Goal: Information Seeking & Learning: Learn about a topic

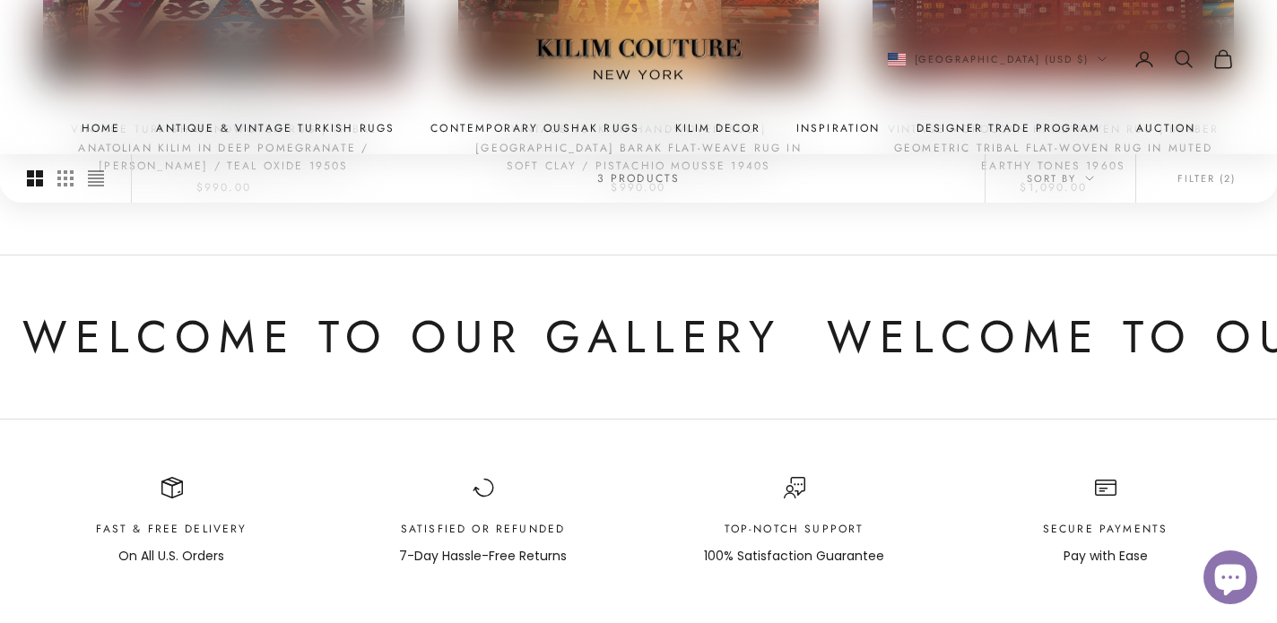
scroll to position [789, 0]
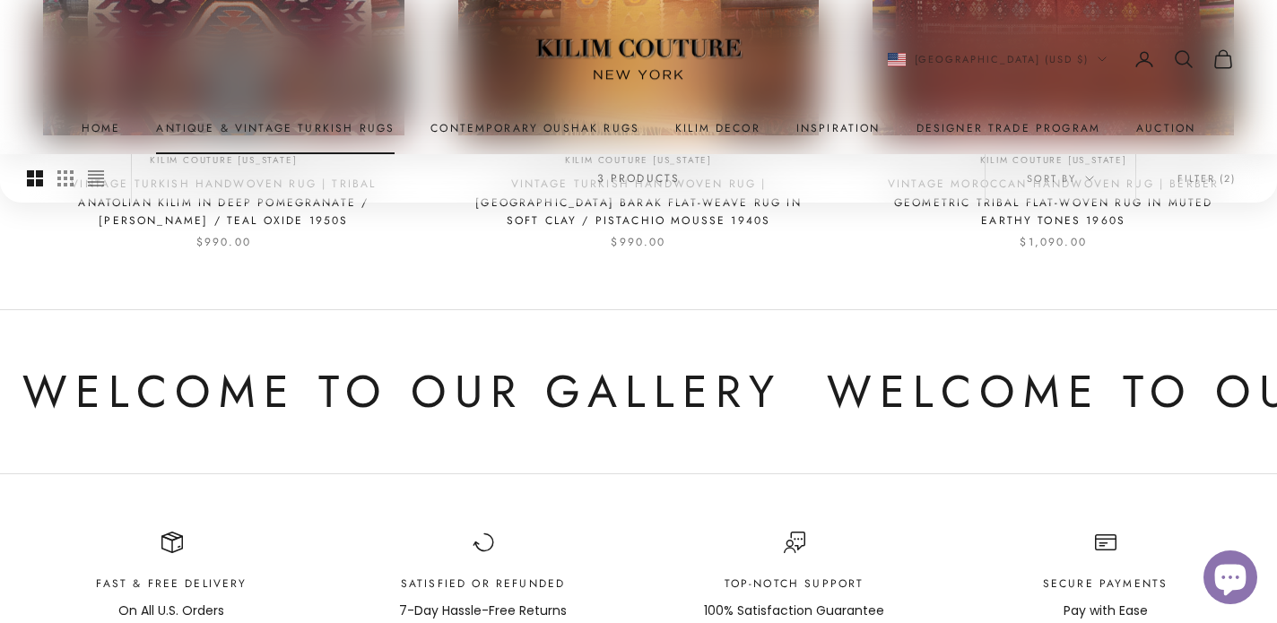
click at [370, 121] on link "Antique & Vintage Turkish Rugs" at bounding box center [275, 128] width 238 height 18
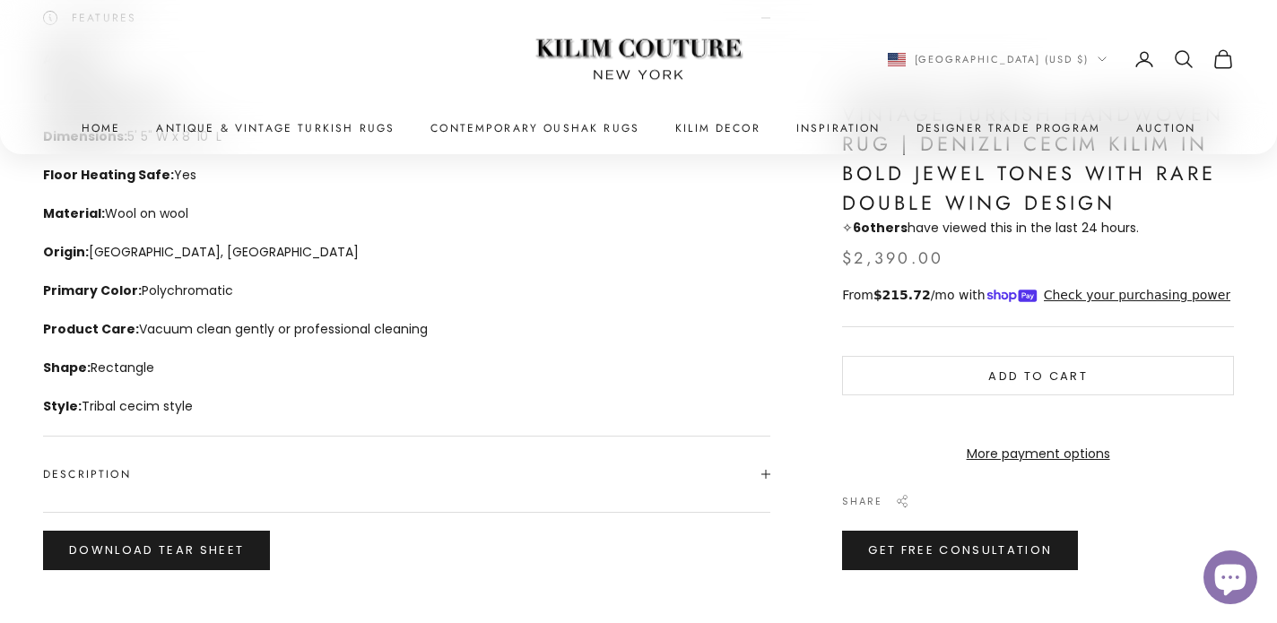
click at [211, 485] on span "Description" at bounding box center [406, 474] width 727 height 75
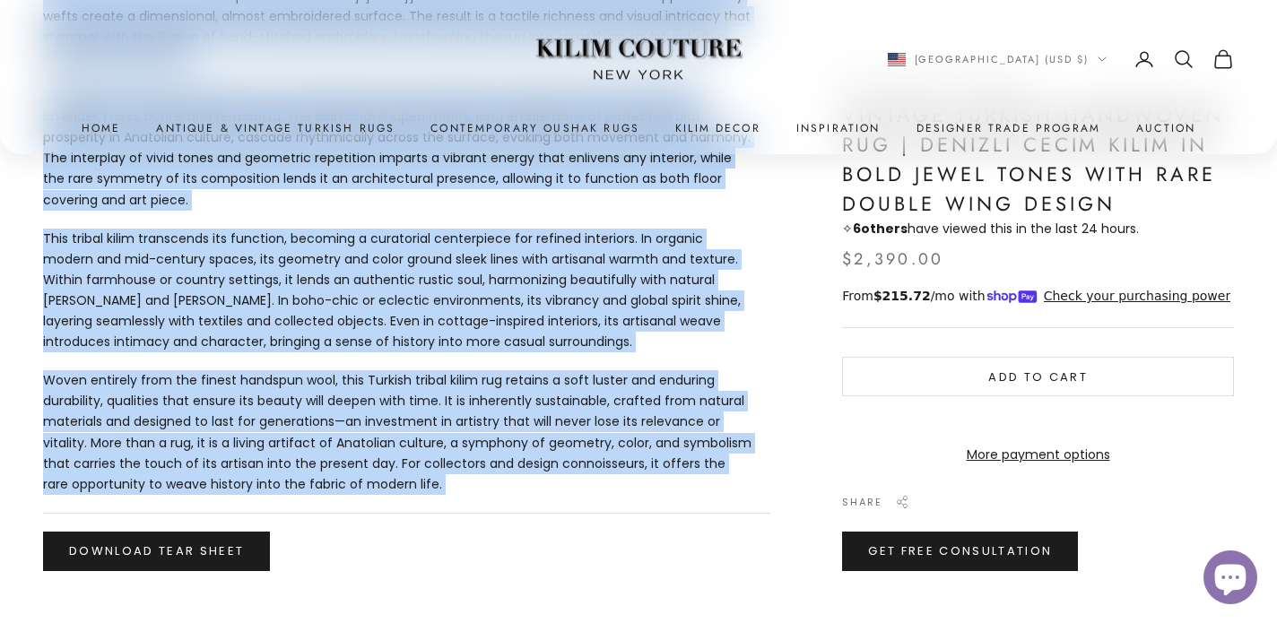
scroll to position [1547, 0]
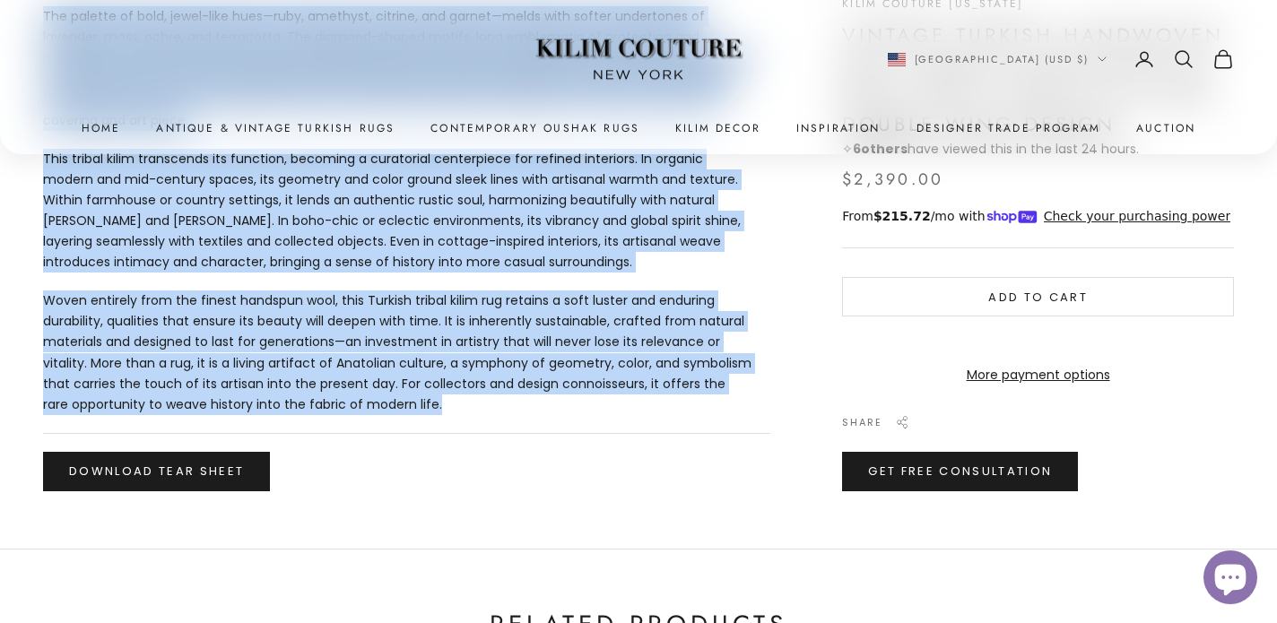
drag, startPoint x: 41, startPoint y: 401, endPoint x: 476, endPoint y: 374, distance: 435.7
copy div "Age: 1970s Condition: Excellent Dimensions: 5' 5" W x 8' 10" L Floor Heating Sa…"
